Goal: Task Accomplishment & Management: Use online tool/utility

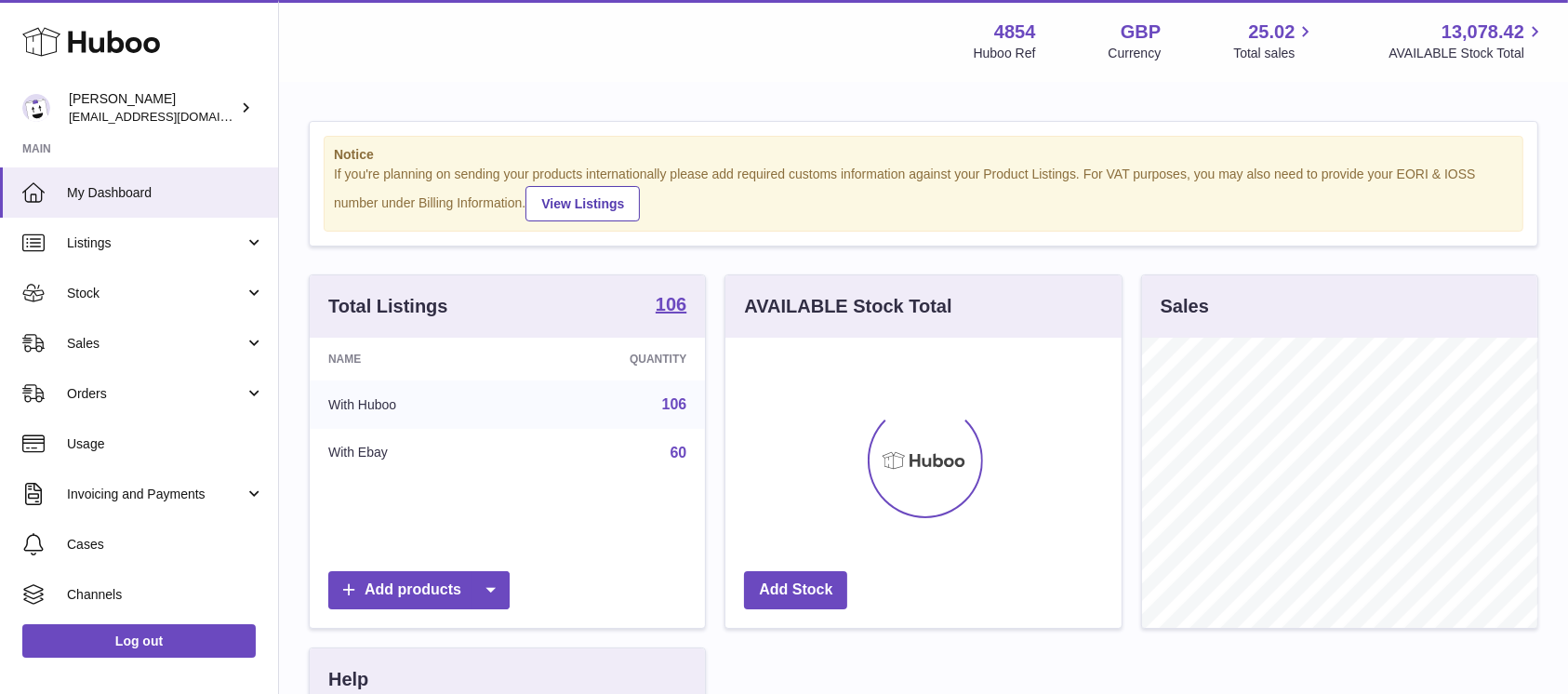
scroll to position [290, 396]
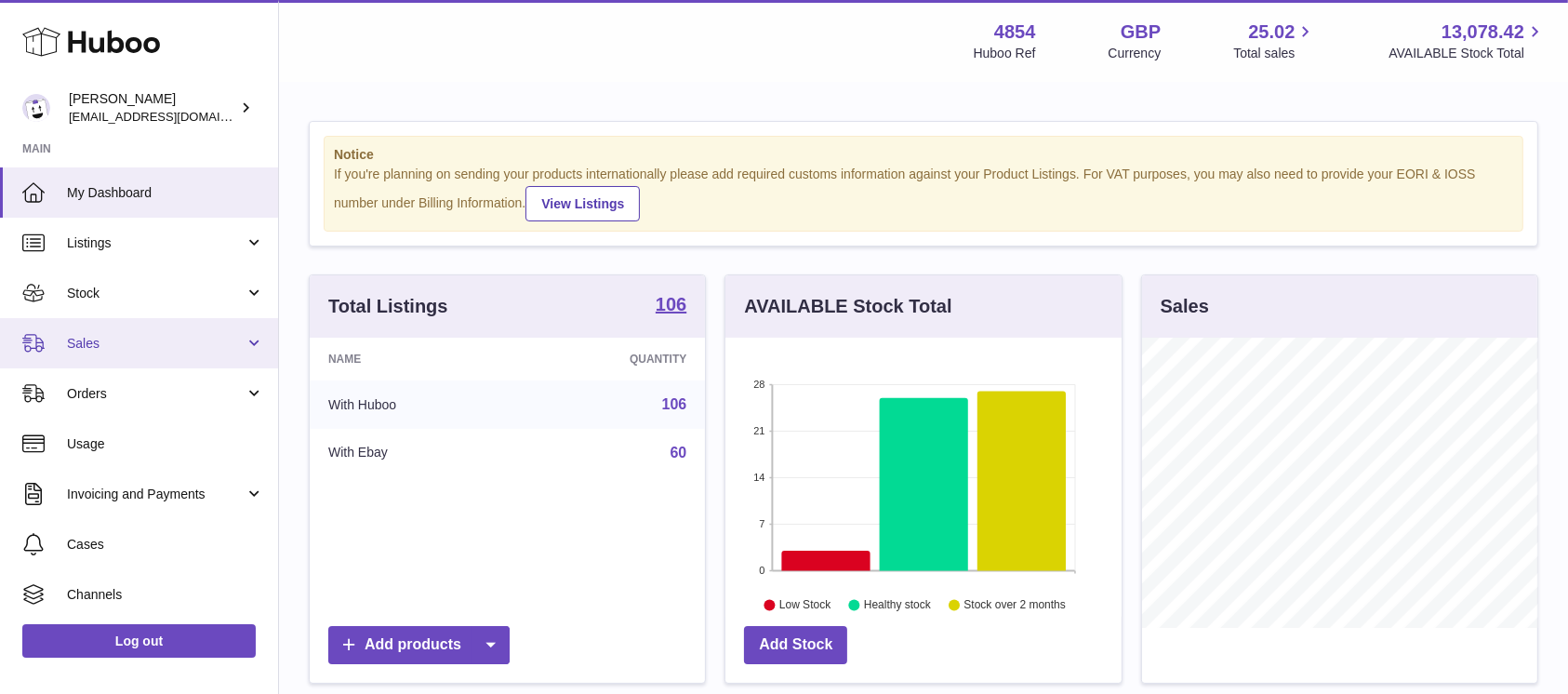
click at [127, 348] on span "Sales" at bounding box center [155, 344] width 178 height 18
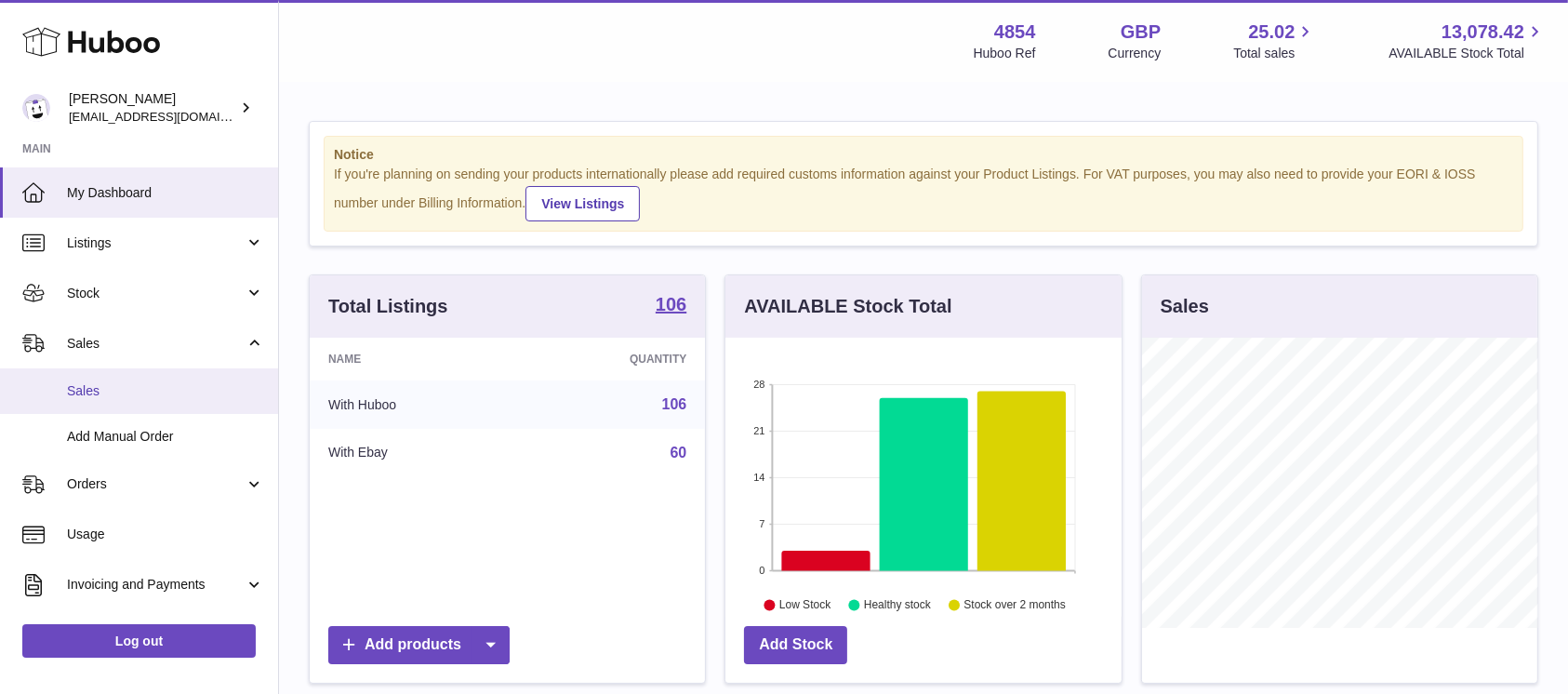
click at [127, 403] on link "Sales" at bounding box center [139, 391] width 278 height 46
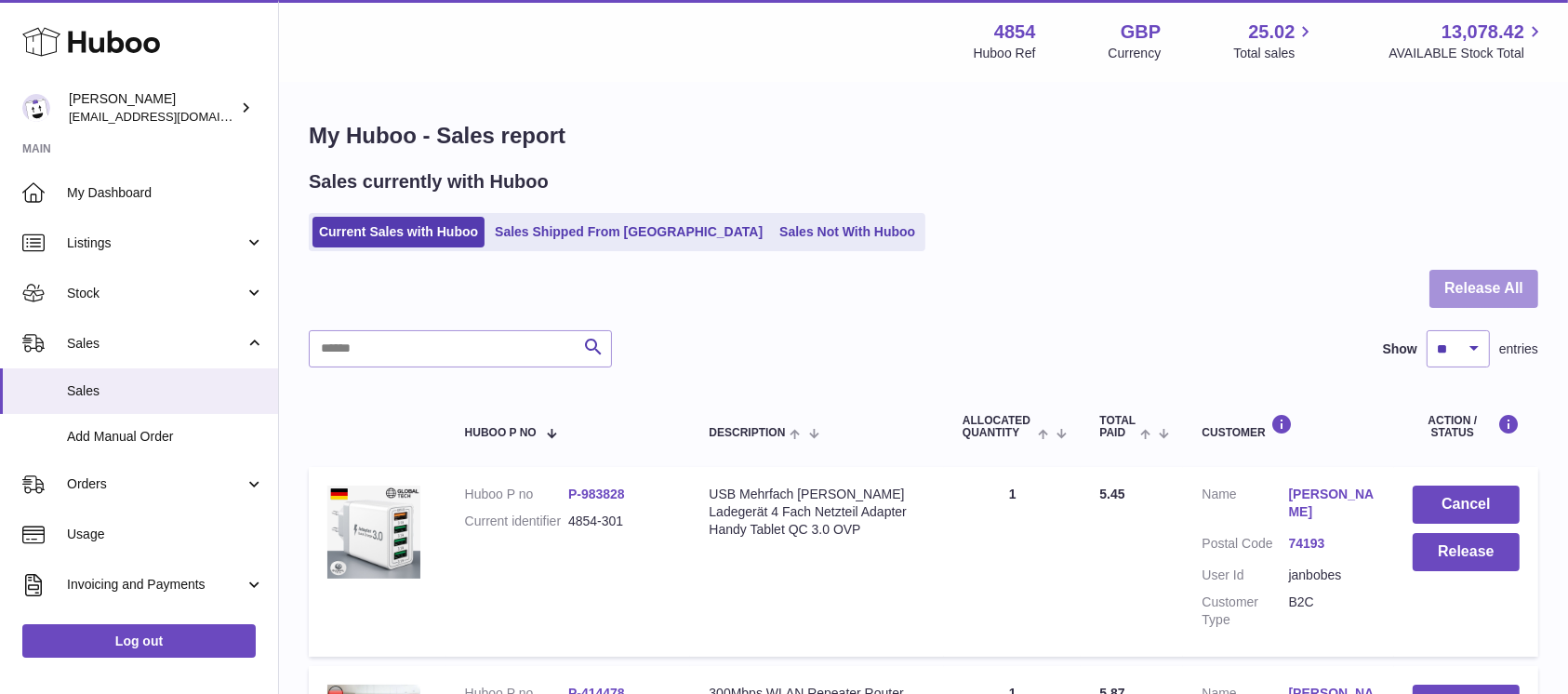
click at [1502, 288] on button "Release All" at bounding box center [1484, 289] width 108 height 38
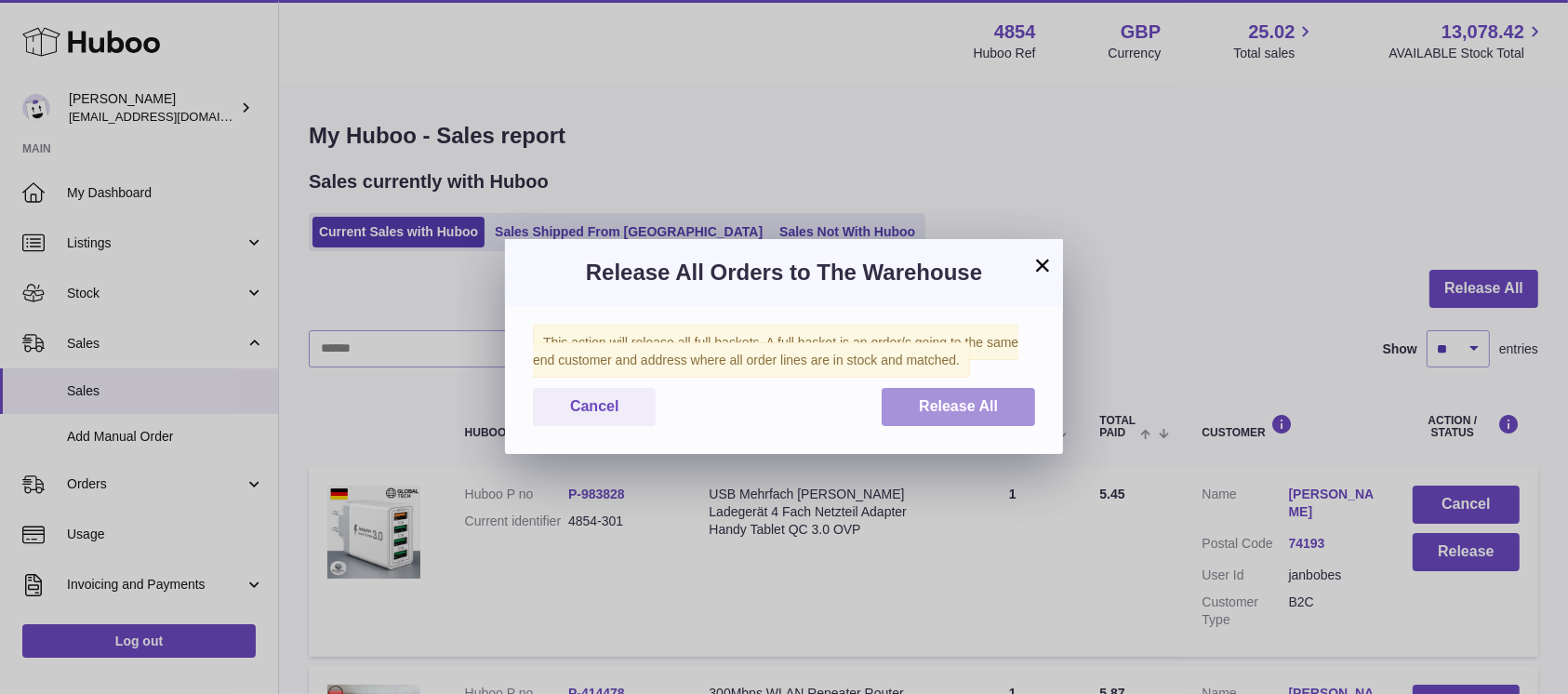
click at [981, 395] on button "Release All" at bounding box center [958, 407] width 153 height 38
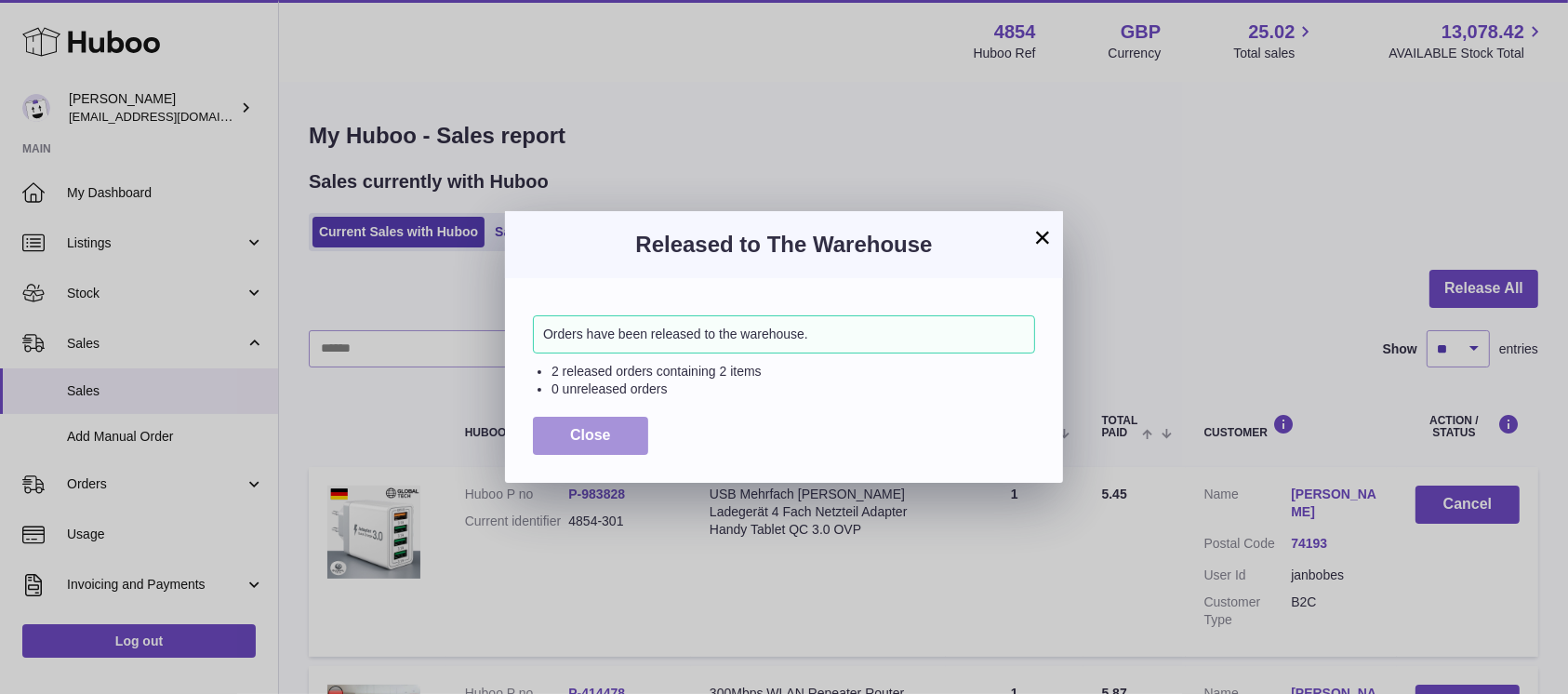
click at [596, 427] on span "Close" at bounding box center [590, 435] width 41 height 16
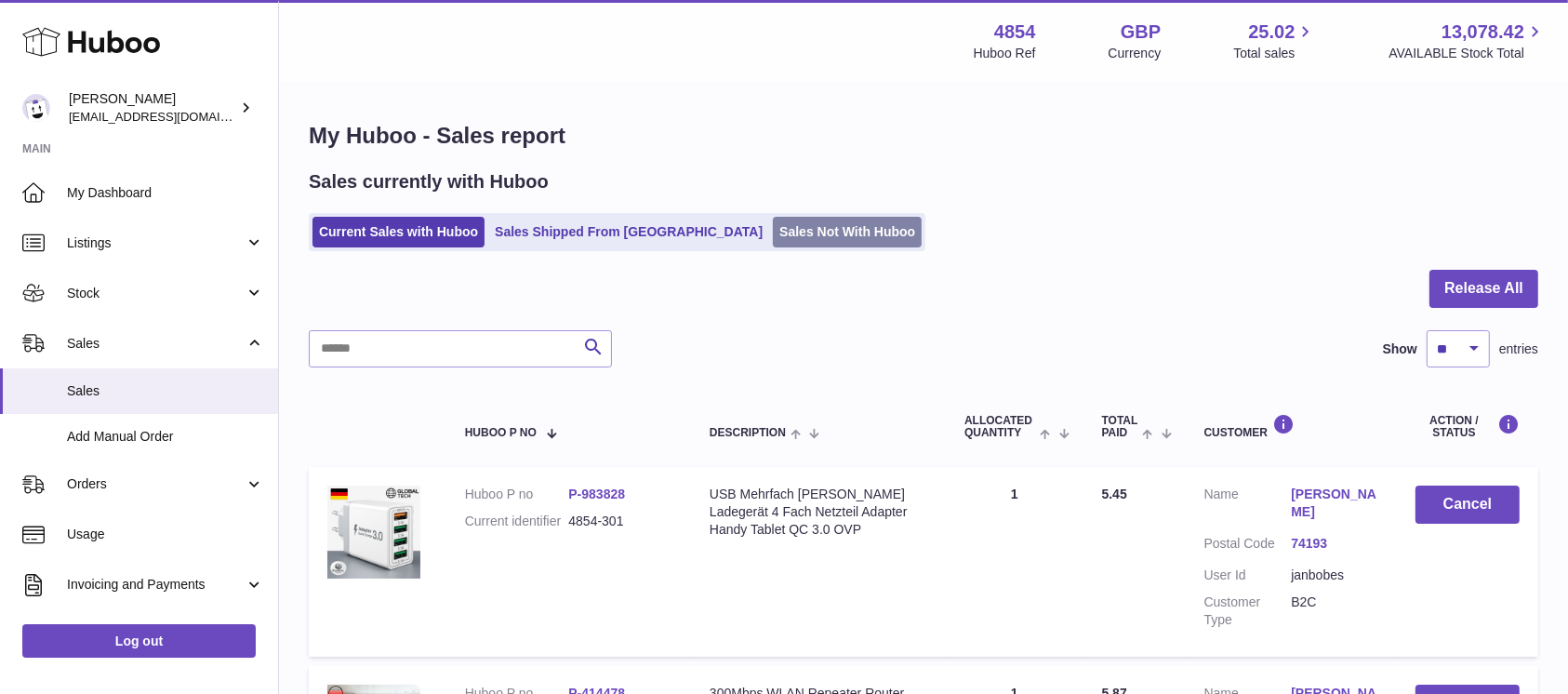
click at [773, 226] on link "Sales Not With Huboo" at bounding box center [847, 232] width 148 height 30
